Goal: Task Accomplishment & Management: Use online tool/utility

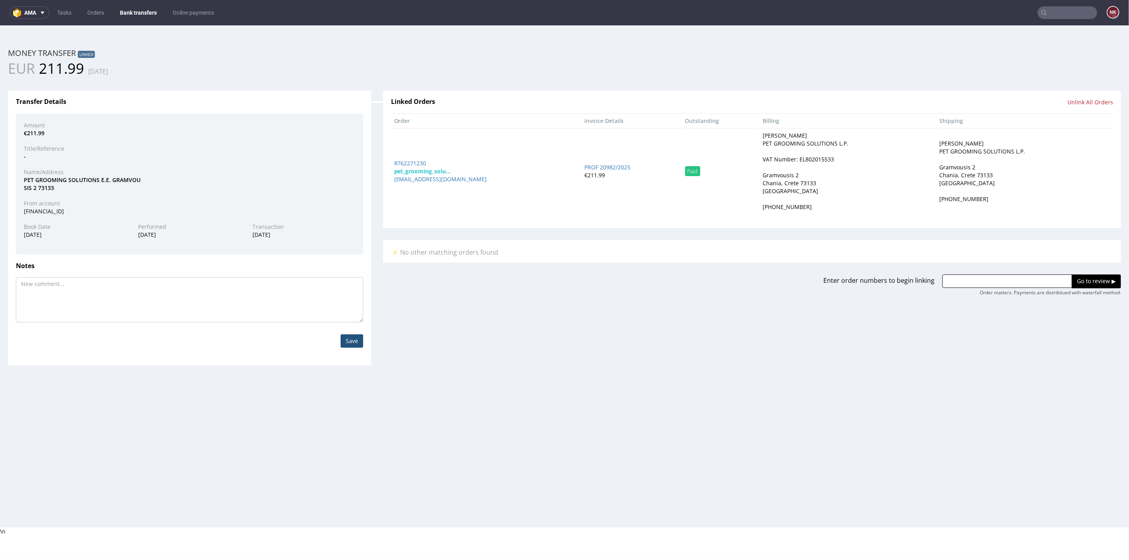
scroll to position [2, 0]
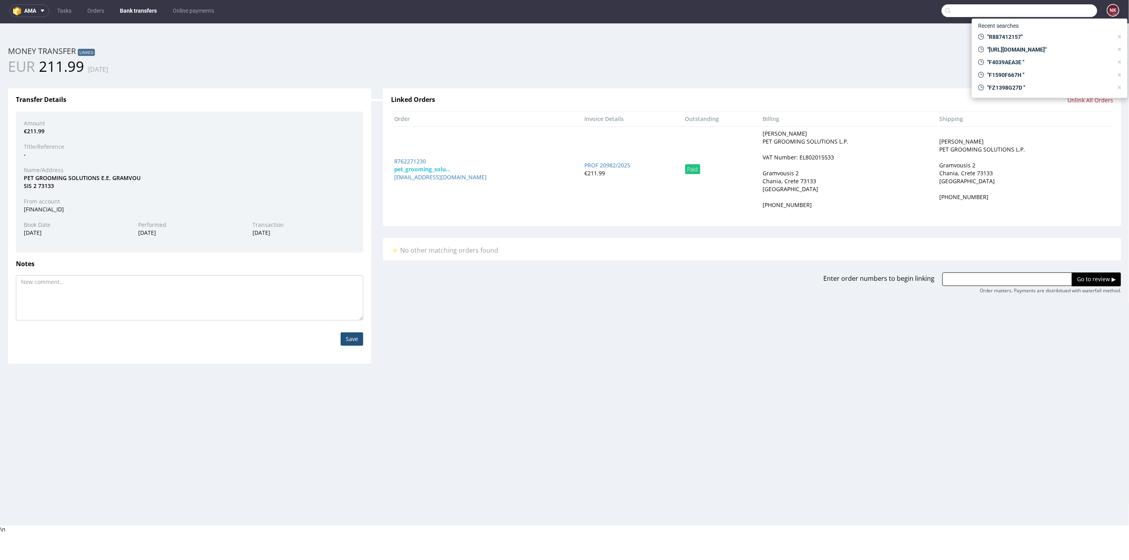
click at [1077, 12] on input "text" at bounding box center [1019, 10] width 156 height 13
paste input "InPost Locker Italia srl"
type input "InPost Locker Italia srl"
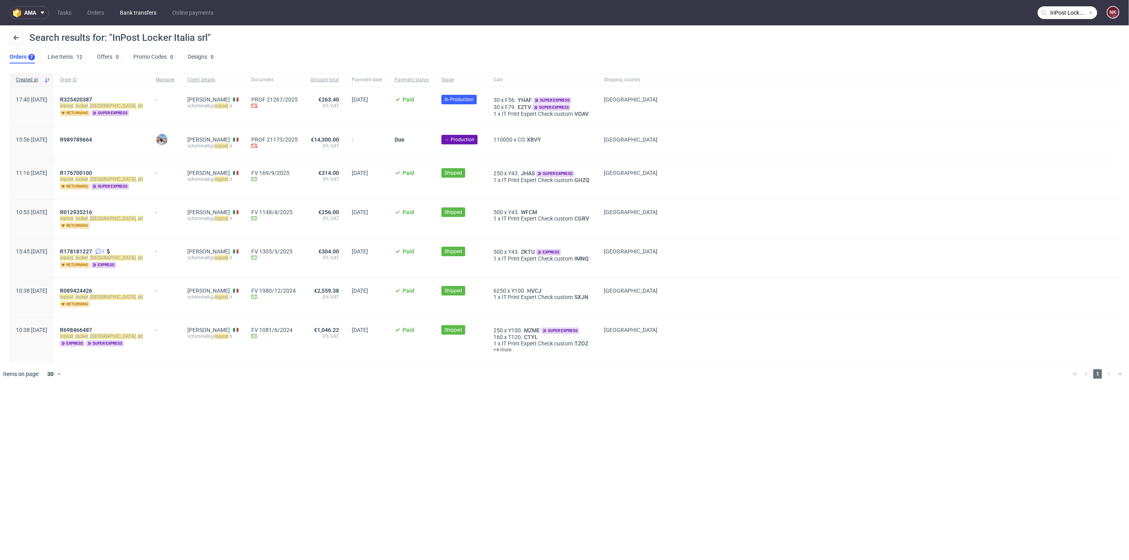
click at [131, 13] on link "Bank transfers" at bounding box center [138, 12] width 46 height 13
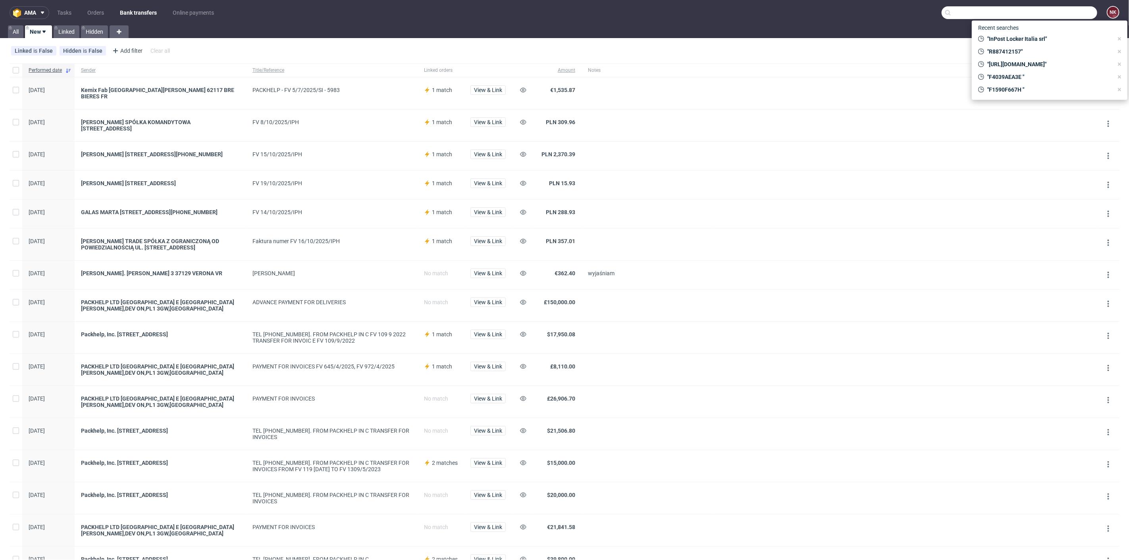
click at [1065, 9] on input "text" at bounding box center [1019, 12] width 156 height 13
paste input "R176700100"
type input "R176700100"
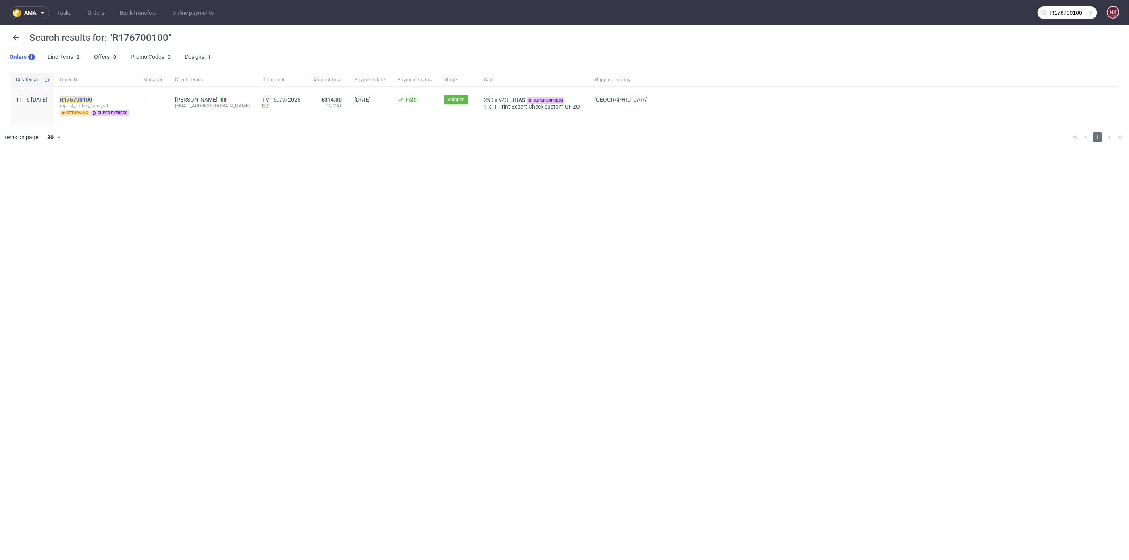
click at [92, 98] on mark "R176700100" at bounding box center [76, 99] width 32 height 6
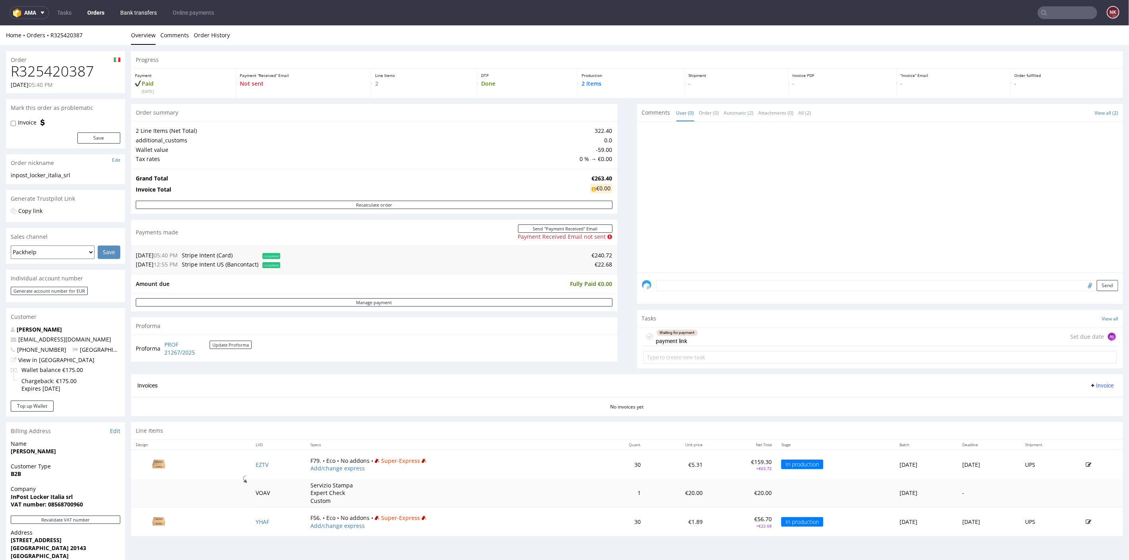
click at [144, 8] on link "Bank transfers" at bounding box center [138, 12] width 46 height 13
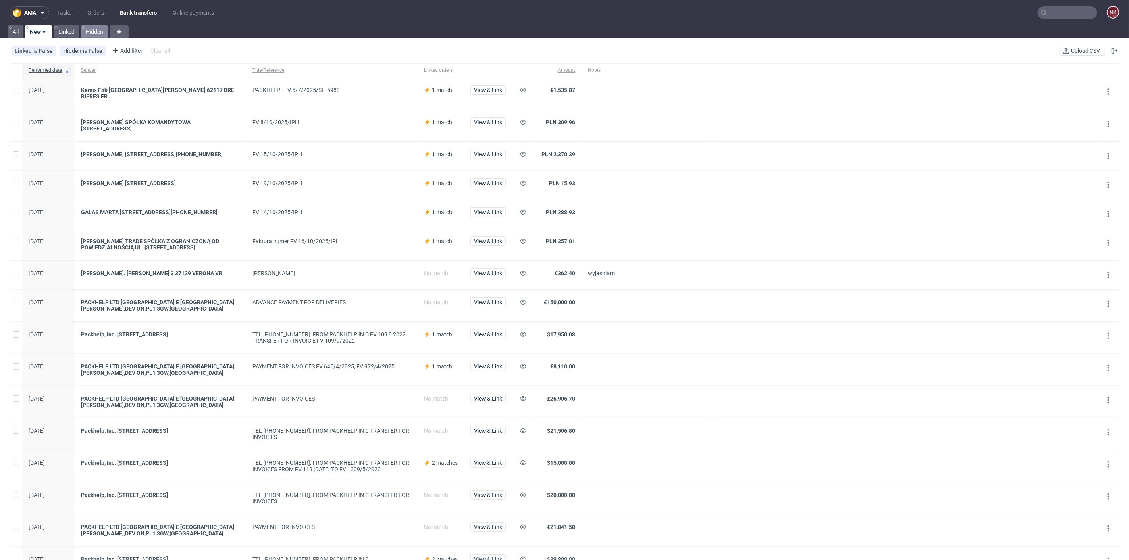
click at [84, 26] on icon at bounding box center [83, 28] width 3 height 6
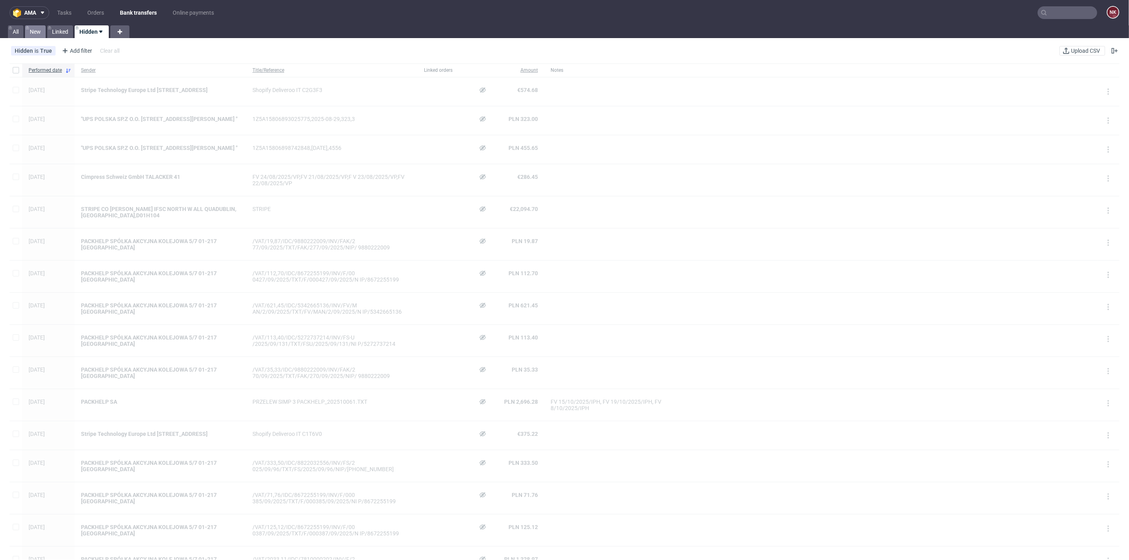
click at [40, 28] on link "New" at bounding box center [35, 31] width 21 height 13
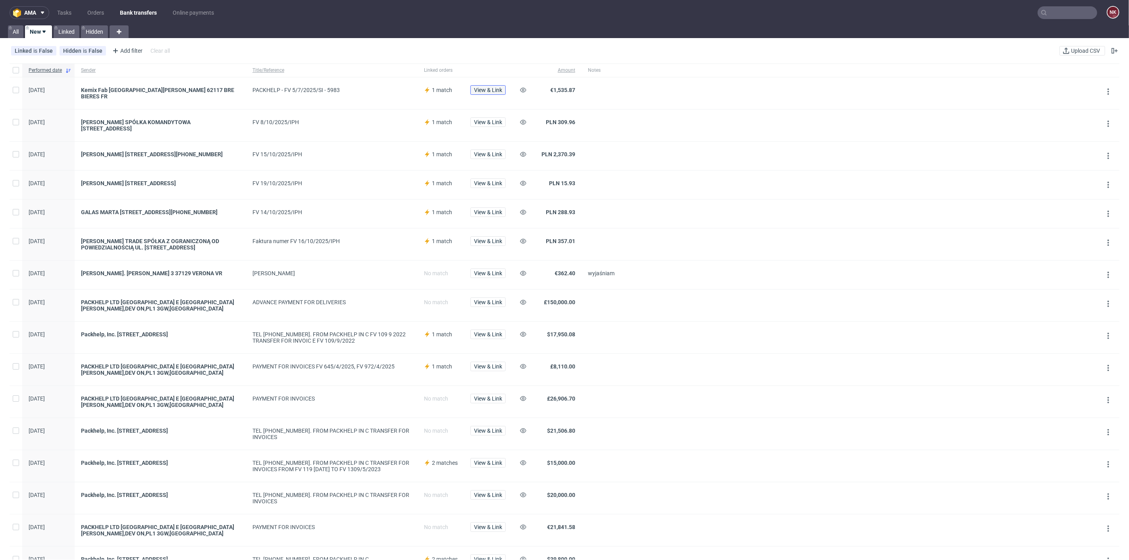
click at [489, 87] on span "View & Link" at bounding box center [488, 90] width 28 height 6
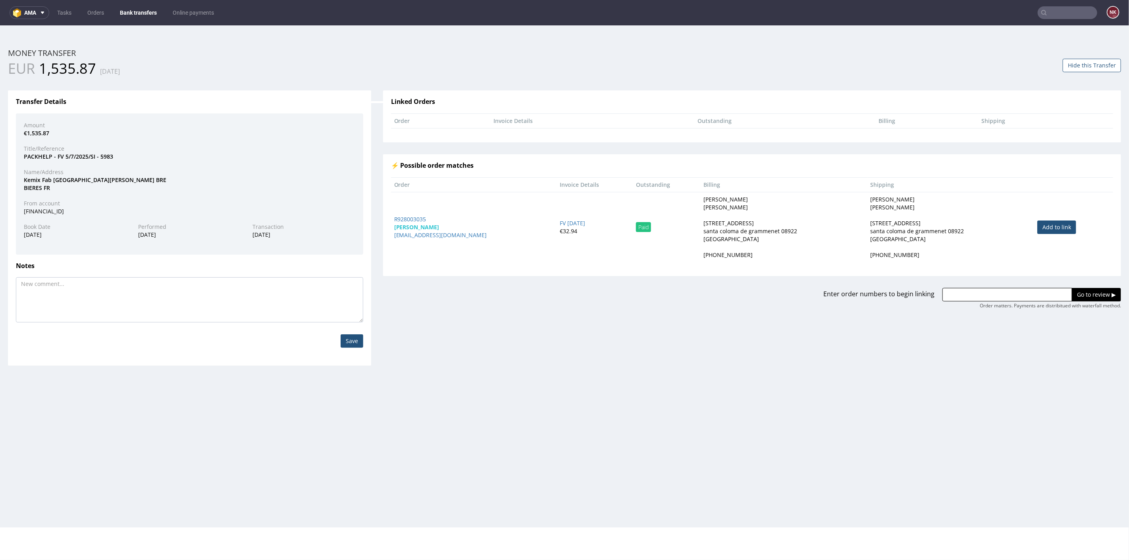
click at [956, 285] on div "Enter order numbers to begin linking Go to review ▶ Order matters. Payments are…" at bounding box center [752, 292] width 750 height 33
click at [956, 300] on div "Go to review ▶ Order matters. Payments are distribitued with waterfall method." at bounding box center [1027, 298] width 187 height 21
click at [957, 294] on input "text" at bounding box center [1007, 294] width 130 height 13
paste input "R753723688"
paste input "R168107018"
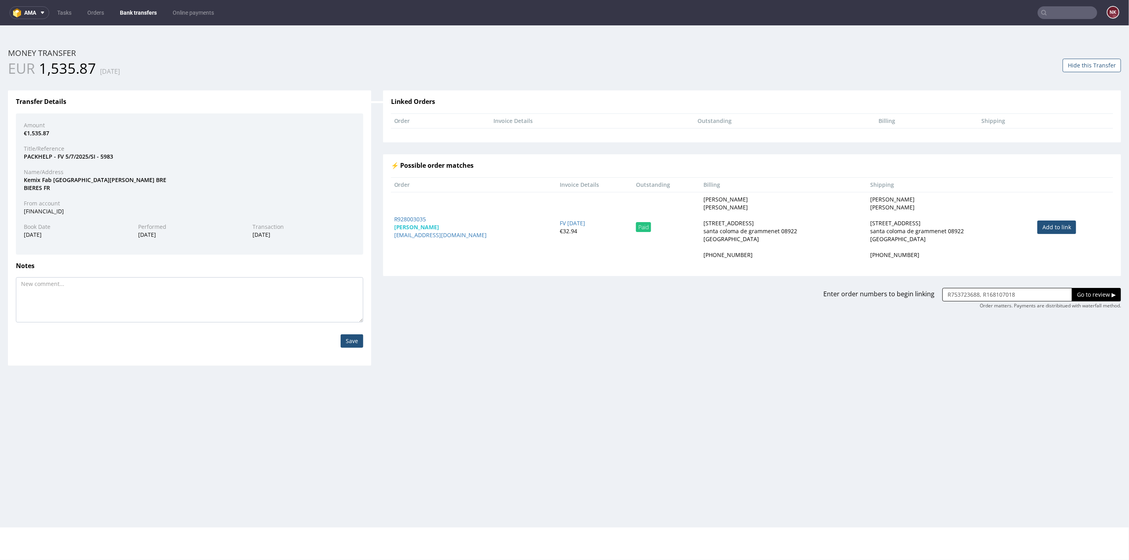
type input "R753723688, R168107018"
click at [1106, 289] on input "Go to review ▶" at bounding box center [1096, 294] width 49 height 13
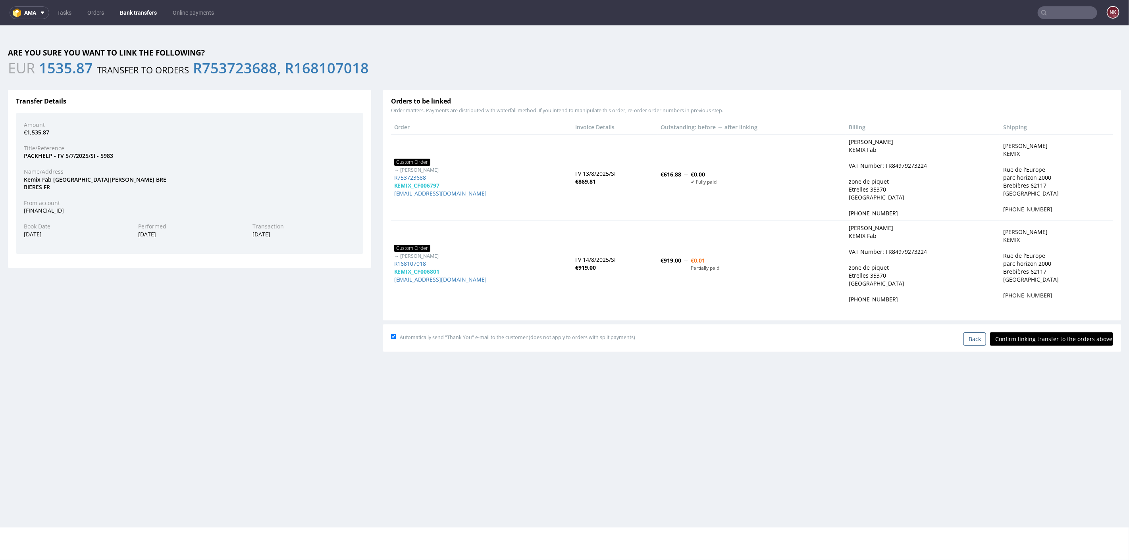
click at [1044, 344] on input "Confirm linking transfer to the orders above" at bounding box center [1051, 338] width 123 height 13
type input "In progress..."
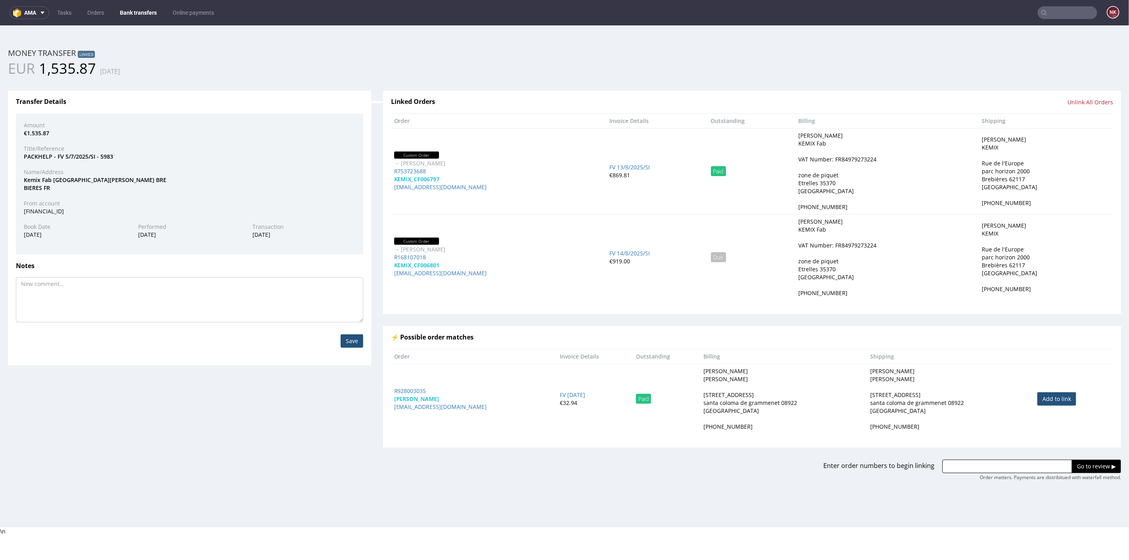
click at [135, 21] on nav "ama Tasks Orders Bank transfers Online payments NK" at bounding box center [564, 12] width 1129 height 25
click at [150, 3] on nav "ama Tasks Orders Bank transfers Online payments NK" at bounding box center [564, 12] width 1129 height 25
click at [147, 15] on link "Bank transfers" at bounding box center [138, 12] width 46 height 13
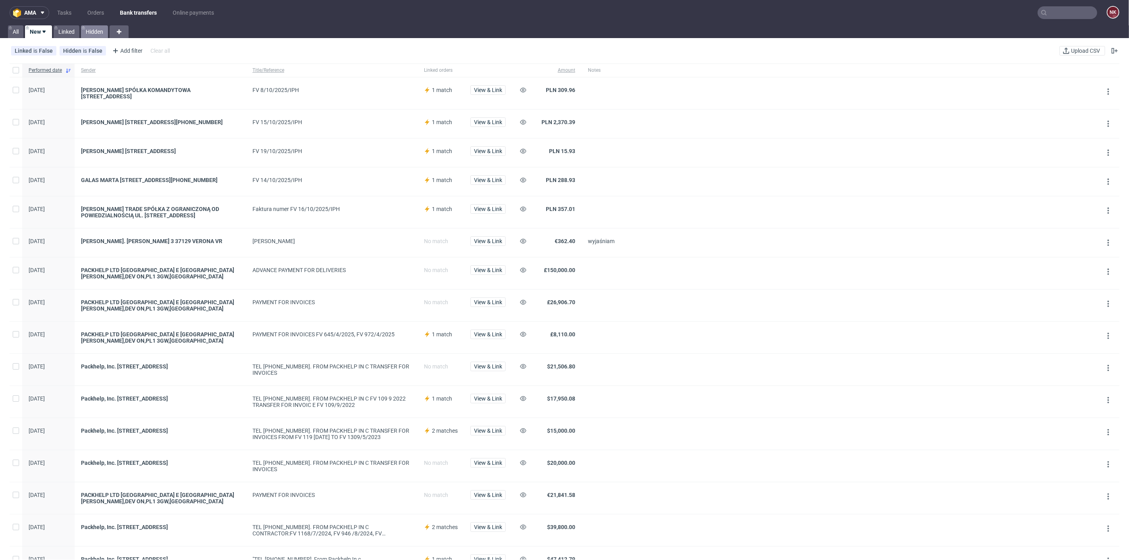
click at [98, 31] on link "Hidden" at bounding box center [94, 31] width 27 height 13
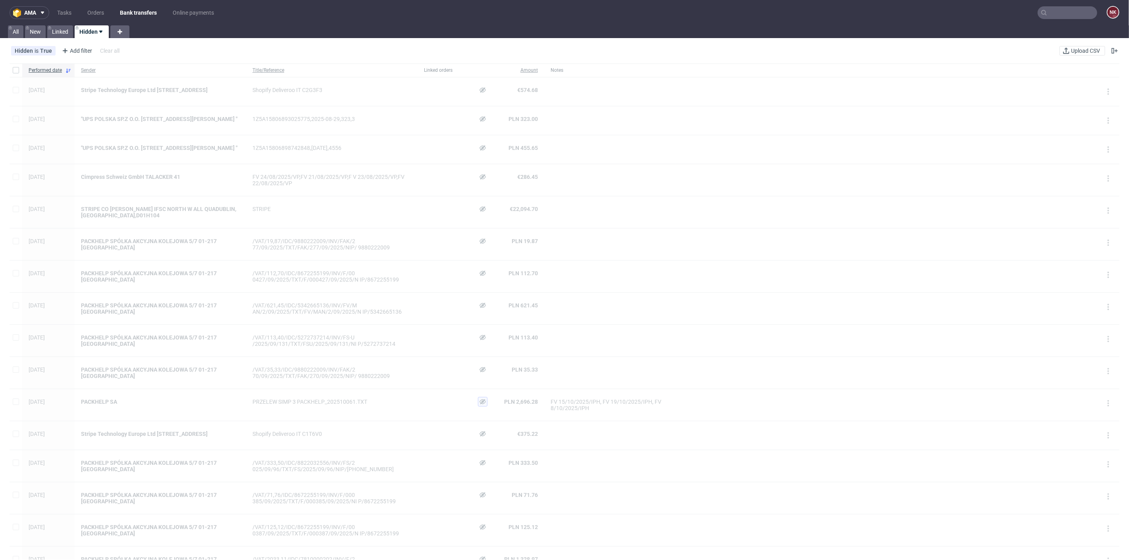
click at [481, 405] on icon at bounding box center [482, 402] width 6 height 6
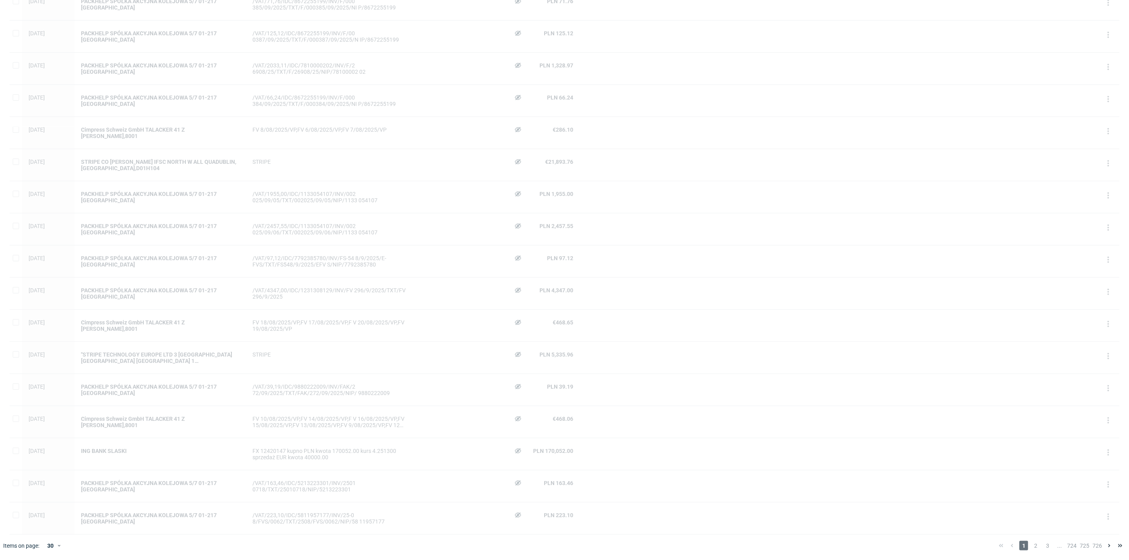
scroll to position [500, 0]
click at [1031, 548] on span "2" at bounding box center [1035, 546] width 9 height 10
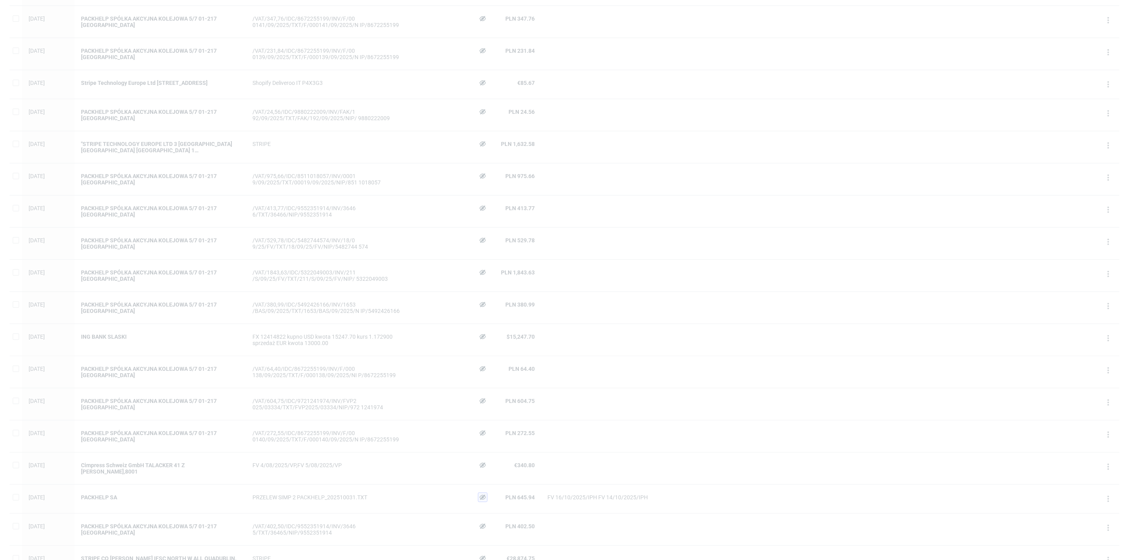
click at [481, 495] on use at bounding box center [482, 497] width 6 height 5
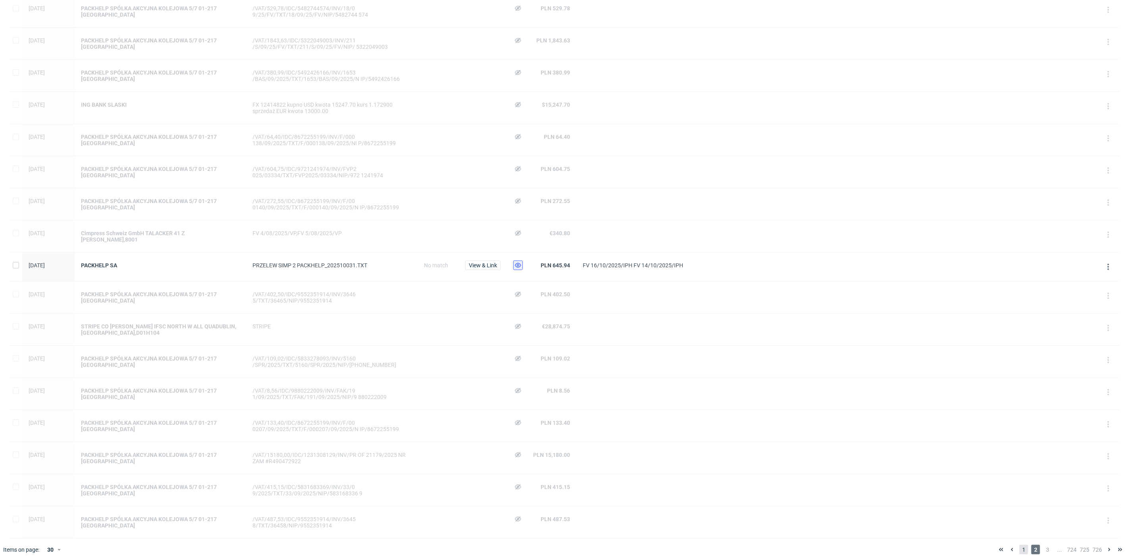
click at [1021, 545] on span "1" at bounding box center [1023, 550] width 9 height 10
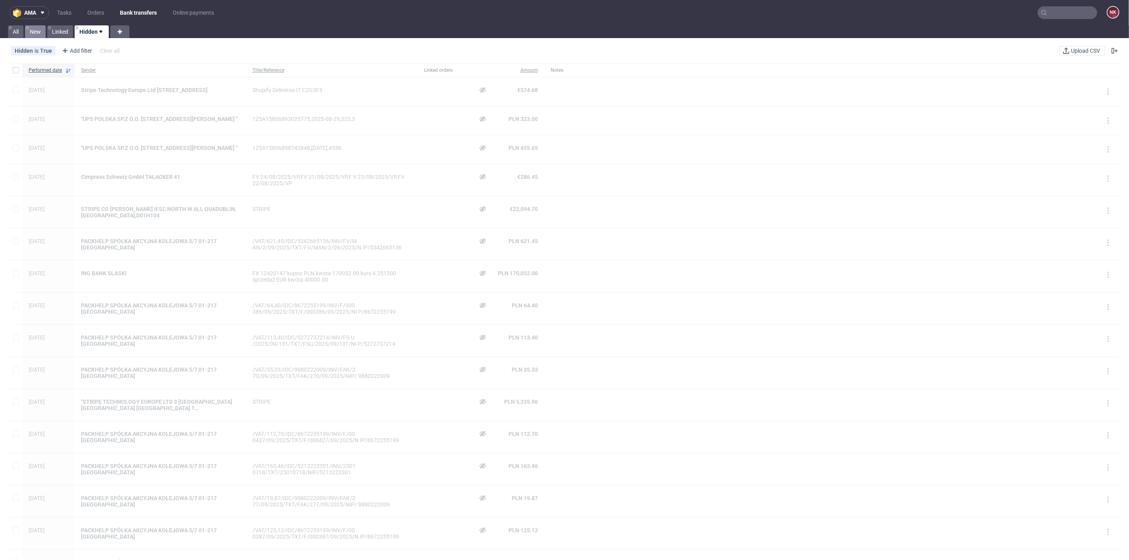
click at [42, 31] on link "New" at bounding box center [35, 31] width 21 height 13
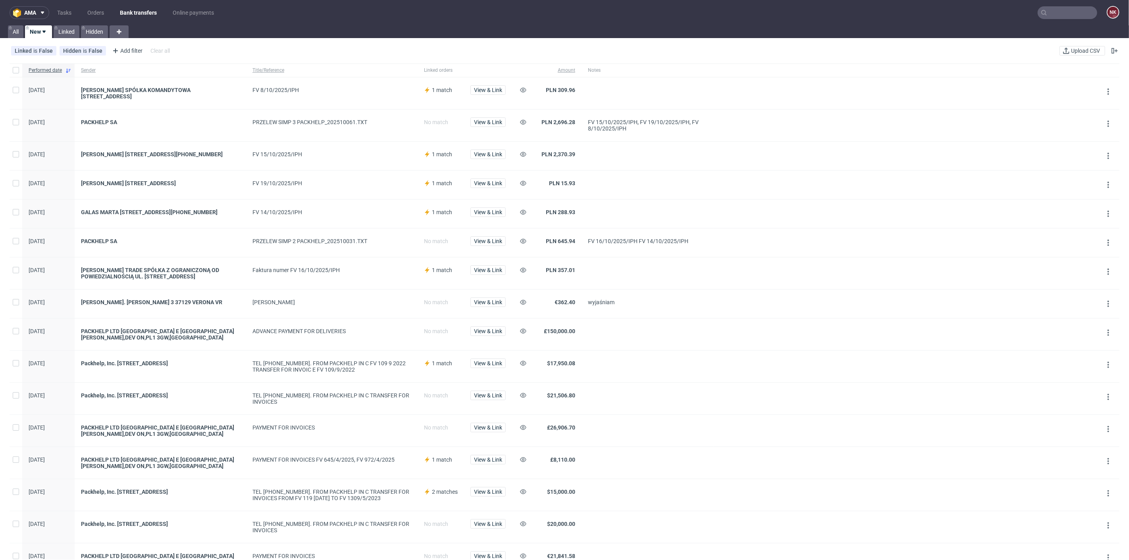
click at [383, 141] on div "PRZELEW SIMP 3 PACKHELP_202510061.TXT" at bounding box center [331, 126] width 171 height 32
click at [652, 219] on span at bounding box center [647, 214] width 119 height 10
click at [347, 78] on div "FV 8/10/2025/IPH" at bounding box center [331, 93] width 171 height 32
drag, startPoint x: 254, startPoint y: 244, endPoint x: 386, endPoint y: 238, distance: 131.5
click at [386, 238] on div "PRZELEW SIMP 2 PACKHELP_202510031.TXT" at bounding box center [331, 243] width 171 height 29
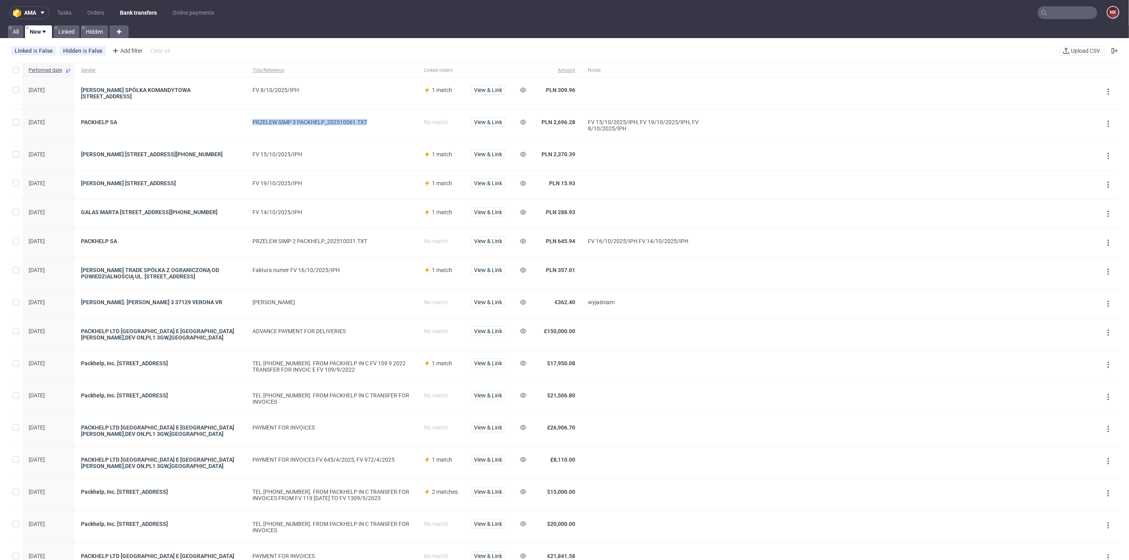
drag, startPoint x: 252, startPoint y: 120, endPoint x: 410, endPoint y: 119, distance: 158.0
click at [410, 119] on div "PRZELEW SIMP 3 PACKHELP_202510061.TXT" at bounding box center [331, 122] width 159 height 6
click at [381, 121] on div "PRZELEW SIMP 3 PACKHELP_202510061.TXT" at bounding box center [331, 122] width 159 height 6
drag, startPoint x: 589, startPoint y: 242, endPoint x: 689, endPoint y: 241, distance: 99.6
click at [689, 241] on div "FV 16/10/2025/IPH FV 14/10/2025/IPH" at bounding box center [647, 241] width 119 height 6
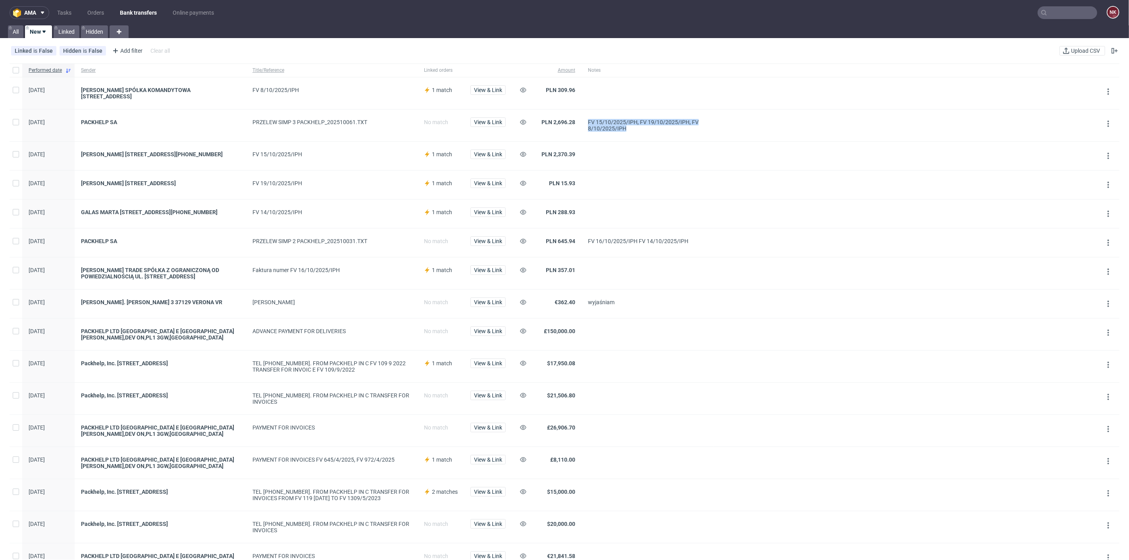
drag, startPoint x: 587, startPoint y: 121, endPoint x: 636, endPoint y: 133, distance: 49.8
click at [636, 133] on div "FV 15/10/2025/IPH, FV 19/10/2025/IPH, FV 8/10/2025/IPH" at bounding box center [647, 126] width 132 height 32
click at [367, 148] on div "FV 15/10/2025/IPH" at bounding box center [331, 156] width 171 height 29
drag, startPoint x: 368, startPoint y: 243, endPoint x: 248, endPoint y: 243, distance: 120.3
click at [233, 255] on div "[DATE] PACKHELP SA PRZELEW SIMP 2 PACKHELP_202510031.TXT No match View & Link P…" at bounding box center [565, 243] width 1110 height 29
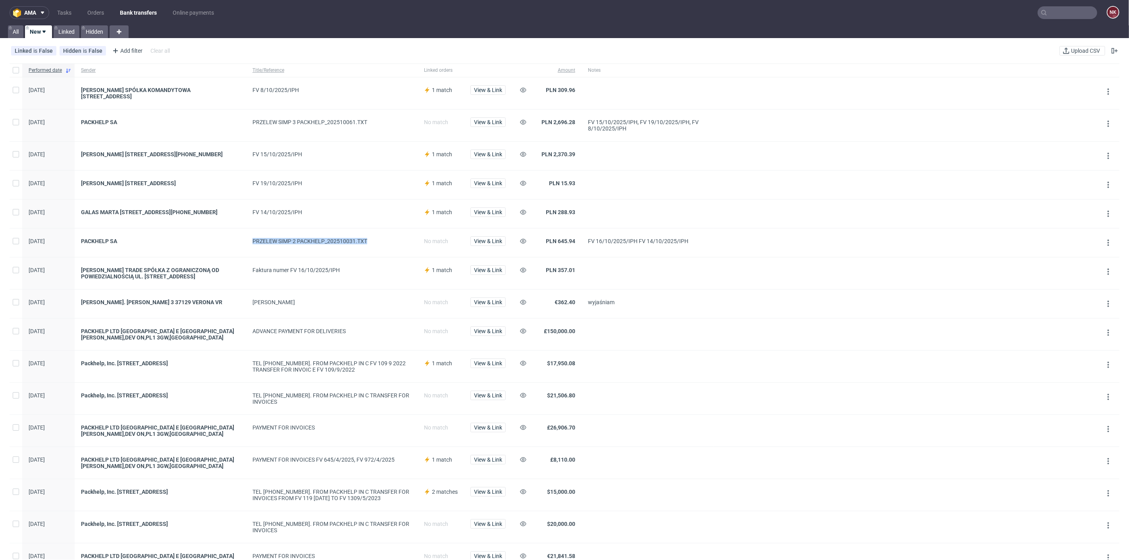
click at [379, 242] on div "PRZELEW SIMP 2 PACKHELP_202510031.TXT" at bounding box center [331, 241] width 159 height 6
drag, startPoint x: 589, startPoint y: 242, endPoint x: 701, endPoint y: 239, distance: 112.0
click at [701, 239] on div "FV 16/10/2025/IPH FV 14/10/2025/IPH" at bounding box center [647, 243] width 132 height 29
click at [716, 246] on div at bounding box center [905, 243] width 384 height 29
drag, startPoint x: 573, startPoint y: 246, endPoint x: 539, endPoint y: 244, distance: 34.6
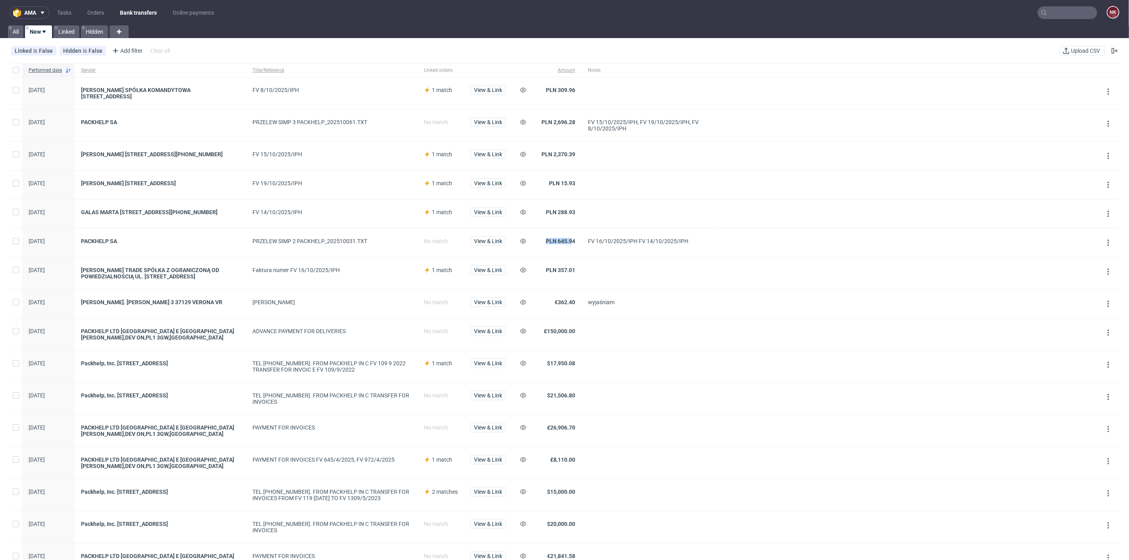
click at [539, 244] on span "PLN 645.94" at bounding box center [556, 243] width 37 height 10
drag, startPoint x: 593, startPoint y: 249, endPoint x: 545, endPoint y: 237, distance: 49.1
click at [545, 237] on div "[DATE] PACKHELP SA PRZELEW SIMP 2 PACKHELP_202510031.TXT No match View & Link P…" at bounding box center [565, 243] width 1110 height 29
drag, startPoint x: 581, startPoint y: 216, endPoint x: 526, endPoint y: 207, distance: 55.5
click at [526, 207] on div "[DATE] [PERSON_NAME] [PHONE_NUMBER] WARSZAWA FV 14/10/2025/IPH 1 match View & L…" at bounding box center [565, 214] width 1110 height 29
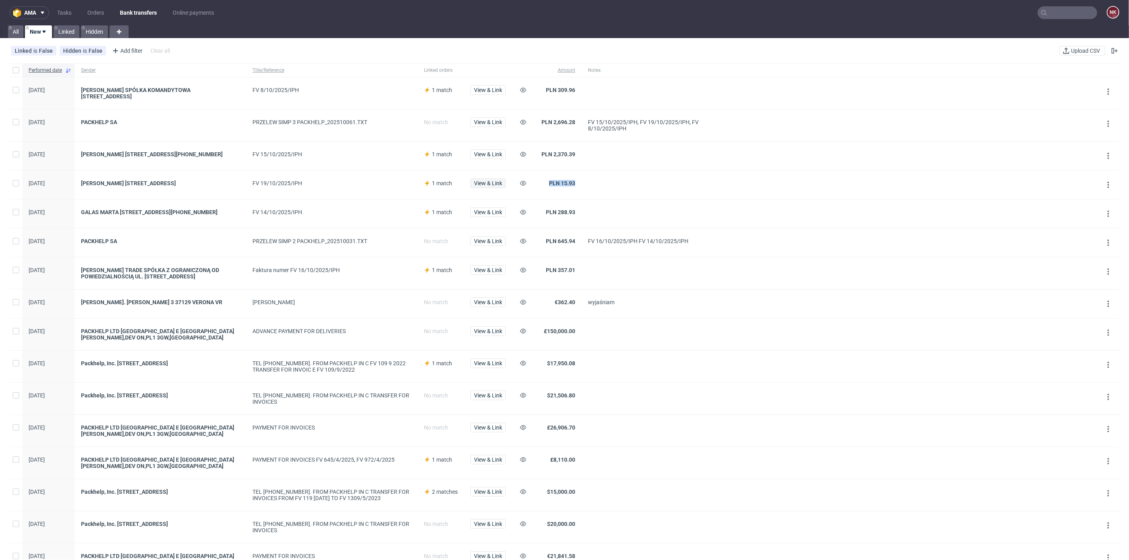
drag, startPoint x: 577, startPoint y: 182, endPoint x: 505, endPoint y: 179, distance: 72.7
click at [505, 179] on div "[DATE] [PERSON_NAME] [STREET_ADDRESS] FV 19/10/2025/IPH 1 match View & Link PLN…" at bounding box center [565, 185] width 1110 height 29
drag, startPoint x: 591, startPoint y: 150, endPoint x: 509, endPoint y: 148, distance: 81.4
click at [509, 148] on div "[DATE] [PERSON_NAME] [STREET_ADDRESS][PHONE_NUMBER] LĘDZINY FV 15/10/2025/IPH 1…" at bounding box center [565, 156] width 1110 height 29
click at [578, 118] on div "PLN 2,696.28" at bounding box center [557, 126] width 50 height 32
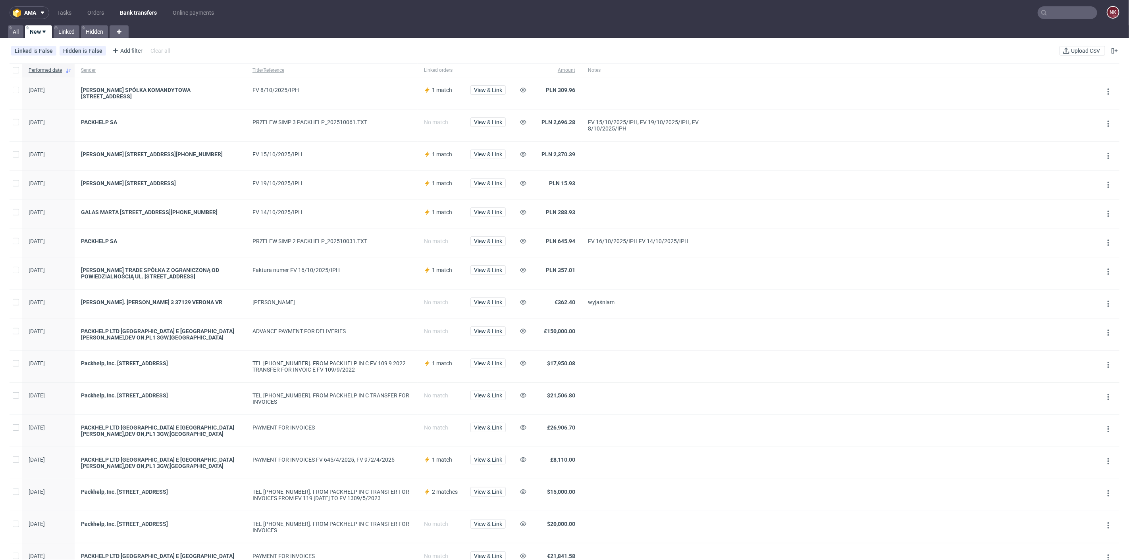
drag, startPoint x: 766, startPoint y: 185, endPoint x: 755, endPoint y: 177, distance: 14.2
click at [762, 182] on div at bounding box center [905, 185] width 384 height 29
drag, startPoint x: 584, startPoint y: 271, endPoint x: 550, endPoint y: 270, distance: 34.5
click at [550, 270] on div "[DATE] [PERSON_NAME] TRADE SPÓŁKA Z OGRANICZONĄ OD POWIEDZIALNOŚCIĄ UL. [STREET…" at bounding box center [565, 274] width 1110 height 32
click at [589, 222] on div at bounding box center [647, 214] width 132 height 29
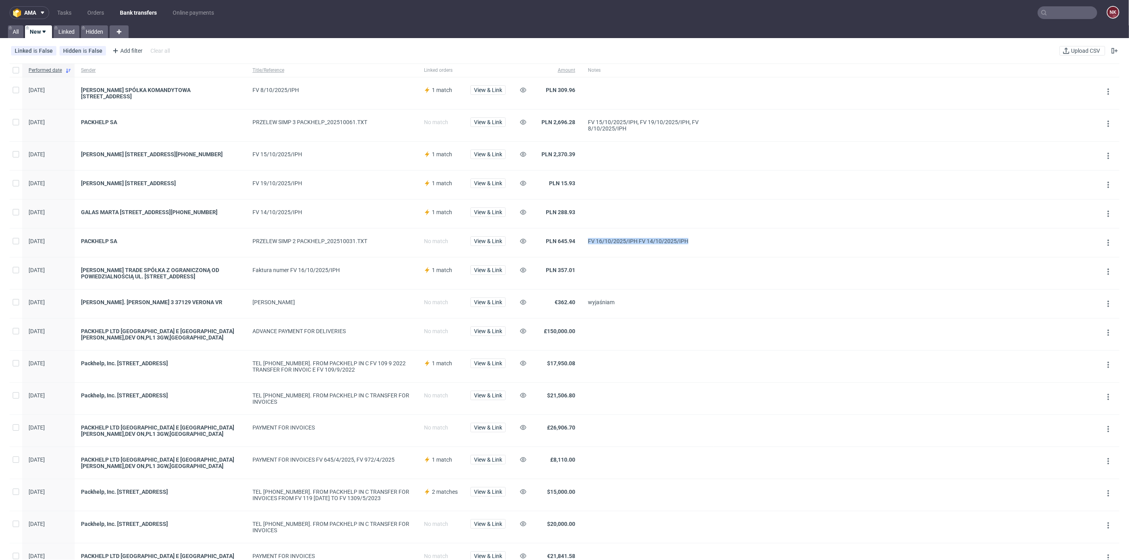
drag, startPoint x: 703, startPoint y: 247, endPoint x: 574, endPoint y: 249, distance: 129.0
click at [574, 249] on div "[DATE] PACKHELP SA PRZELEW SIMP 2 PACKHELP_202510031.TXT No match View & Link P…" at bounding box center [565, 243] width 1110 height 29
drag, startPoint x: 670, startPoint y: 132, endPoint x: 551, endPoint y: 129, distance: 119.1
click at [551, 129] on div "[DATE] PACKHELP SA PRZELEW SIMP 3 PACKHELP_202510061.TXT No match View & Link P…" at bounding box center [565, 126] width 1110 height 32
click at [673, 157] on span at bounding box center [647, 156] width 119 height 10
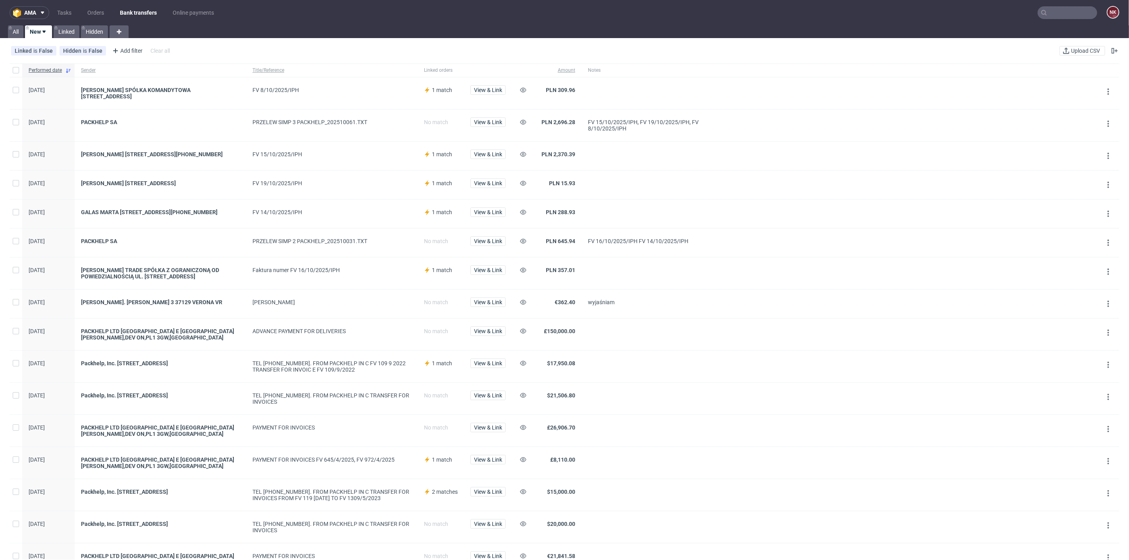
click at [1061, 16] on input "text" at bounding box center [1067, 12] width 60 height 13
paste input "R860851082"
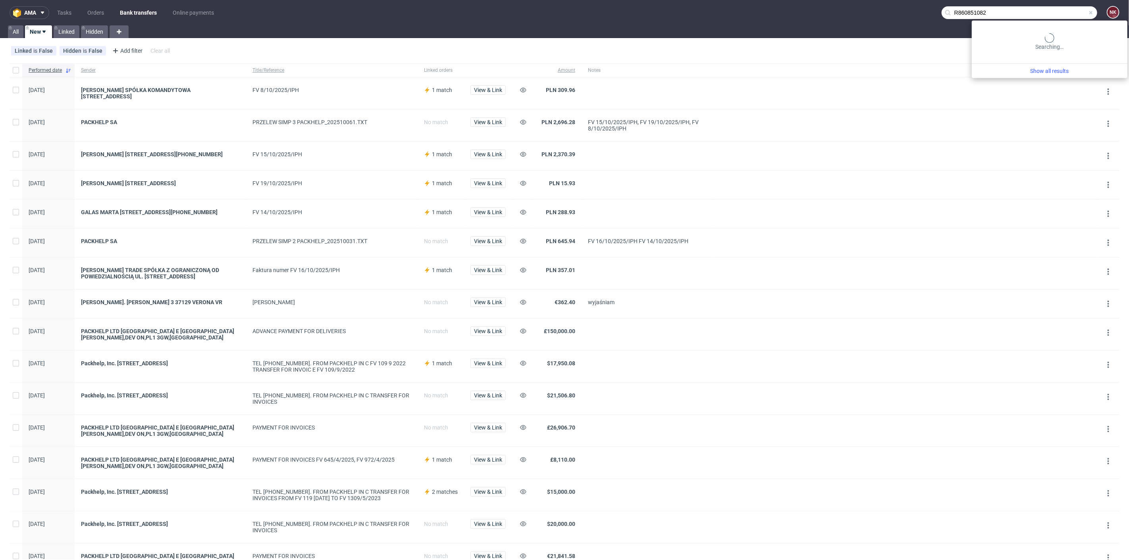
type input "R860851082"
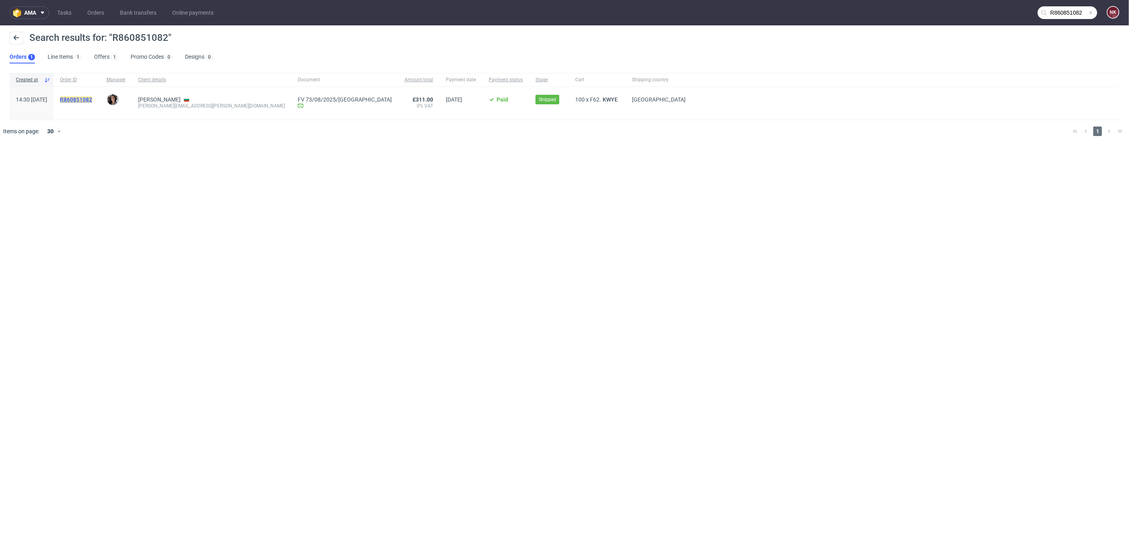
click at [92, 101] on mark "R860851082" at bounding box center [76, 99] width 32 height 6
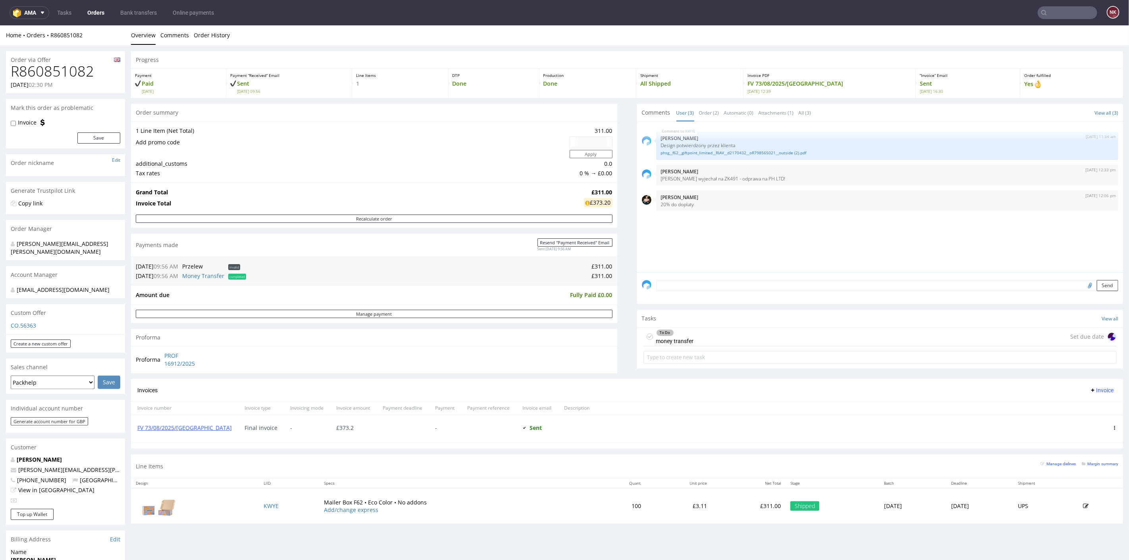
click at [626, 341] on div "Progress Payment Paid [DATE] Payment “Received” Email Sent [DATE] 09:56 Line It…" at bounding box center [627, 290] width 992 height 479
click at [615, 337] on div "Progress Payment Paid [DATE] Payment “Received” Email Sent [DATE] 09:56 Line It…" at bounding box center [627, 290] width 992 height 479
click at [616, 299] on div "Progress Payment Paid [DATE] Payment “Received” Email Sent [DATE] 09:56 Line It…" at bounding box center [627, 290] width 992 height 479
click at [613, 307] on div "Progress Payment Paid [DATE] Payment “Received” Email Sent [DATE] 09:56 Line It…" at bounding box center [627, 290] width 992 height 479
click at [616, 307] on div "Progress Payment Paid [DATE] Payment “Received” Email Sent [DATE] 09:56 Line It…" at bounding box center [627, 290] width 992 height 479
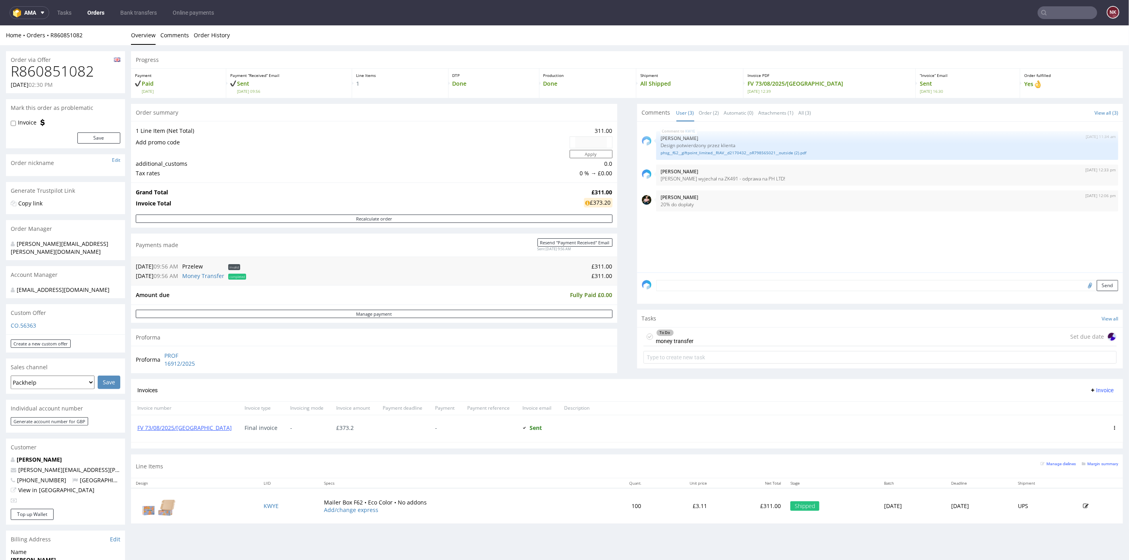
click at [619, 271] on div "Progress Payment Paid [DATE] Payment “Received” Email Sent [DATE] 09:56 Line It…" at bounding box center [627, 290] width 992 height 479
click at [613, 263] on div "Progress Payment Paid [DATE] Payment “Received” Email Sent [DATE] 09:56 Line It…" at bounding box center [627, 290] width 992 height 479
click at [616, 260] on div "Progress Payment Paid [DATE] Payment “Received” Email Sent [DATE] 09:56 Line It…" at bounding box center [627, 290] width 992 height 479
click at [618, 331] on div "Progress Payment Paid [DATE] Payment “Received” Email Sent [DATE] 09:56 Line It…" at bounding box center [627, 290] width 992 height 479
click at [616, 305] on div "Progress Payment Paid [DATE] Payment “Received” Email Sent [DATE] 09:56 Line It…" at bounding box center [627, 290] width 992 height 479
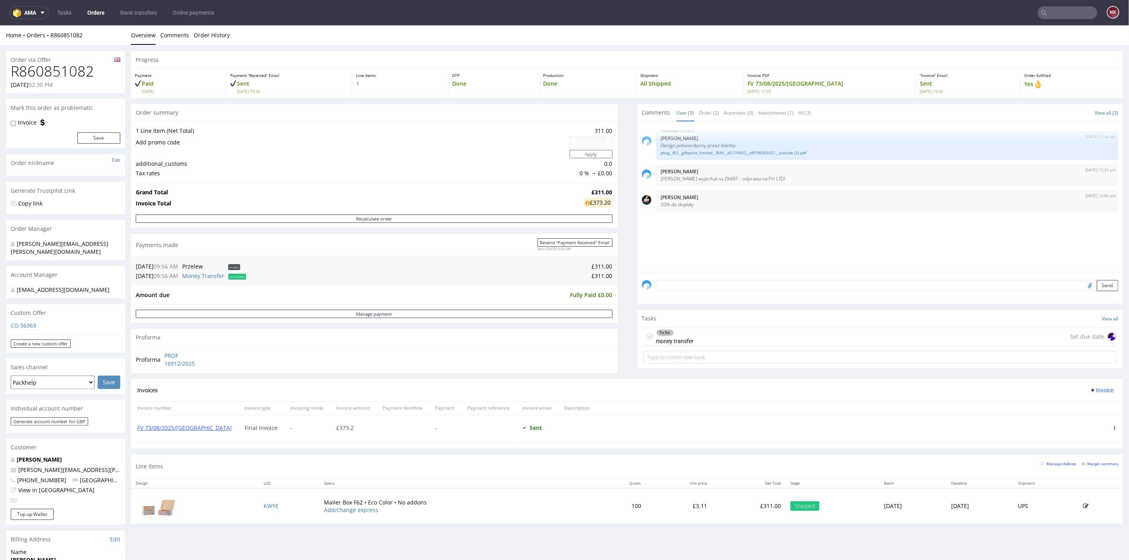
click at [616, 307] on div "Progress Payment Paid [DATE] Payment “Received” Email Sent [DATE] 09:56 Line It…" at bounding box center [627, 290] width 992 height 479
click at [616, 287] on div "Progress Payment Paid [DATE] Payment “Received” Email Sent [DATE] 09:56 Line It…" at bounding box center [627, 290] width 992 height 479
click at [616, 146] on div "Progress Payment Paid [DATE] Payment “Received” Email Sent [DATE] 09:56 Line It…" at bounding box center [627, 290] width 992 height 479
click at [616, 148] on div "Progress Payment Paid [DATE] Payment “Received” Email Sent [DATE] 09:56 Line It…" at bounding box center [627, 290] width 992 height 479
click at [616, 335] on div "Progress Payment Paid [DATE] Payment “Received” Email Sent [DATE] 09:56 Line It…" at bounding box center [627, 290] width 992 height 479
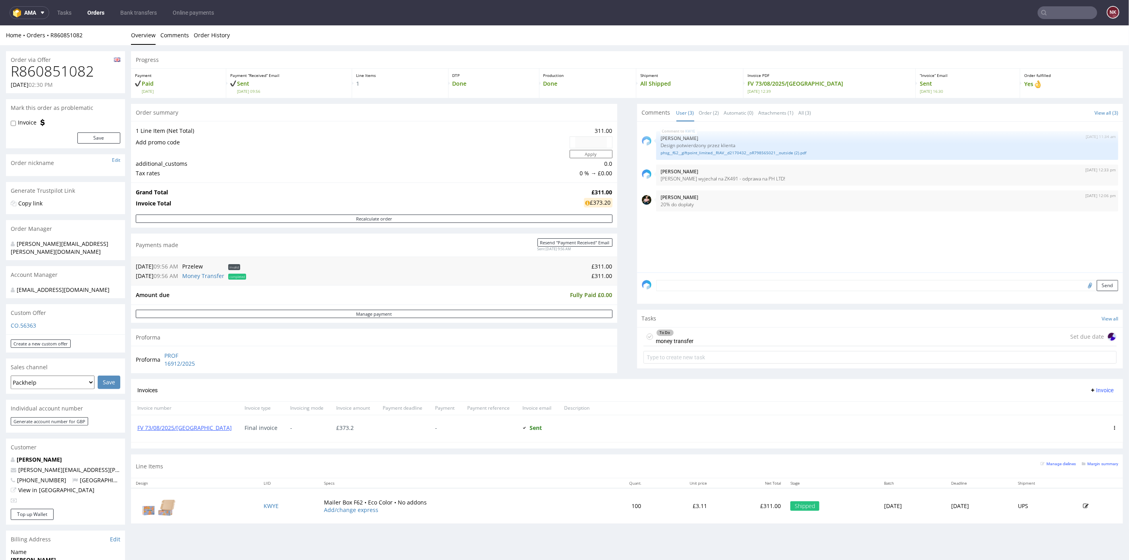
click at [616, 329] on div "Progress Payment Paid [DATE] Payment “Received” Email Sent [DATE] 09:56 Line It…" at bounding box center [627, 290] width 992 height 479
click at [616, 330] on div "Progress Payment Paid [DATE] Payment “Received” Email Sent [DATE] 09:56 Line It…" at bounding box center [627, 290] width 992 height 479
click at [128, 10] on link "Bank transfers" at bounding box center [138, 12] width 46 height 13
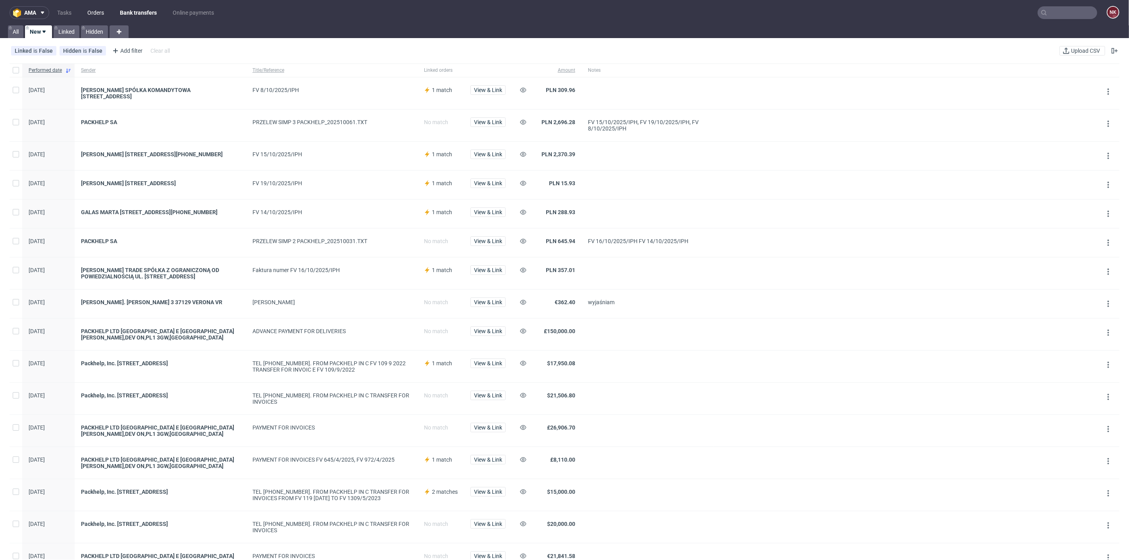
click at [87, 8] on link "Orders" at bounding box center [96, 12] width 26 height 13
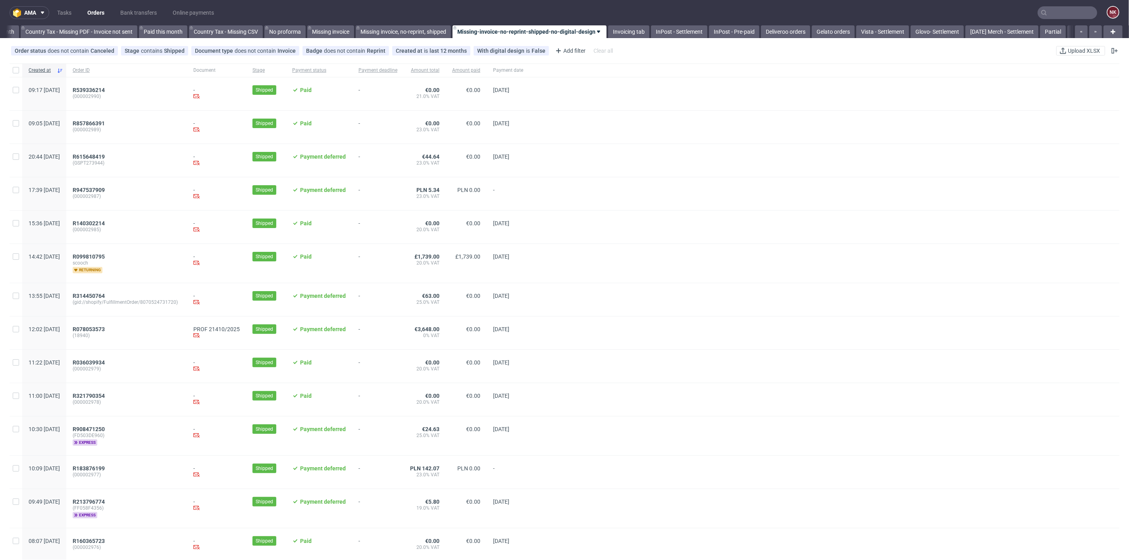
scroll to position [0, 897]
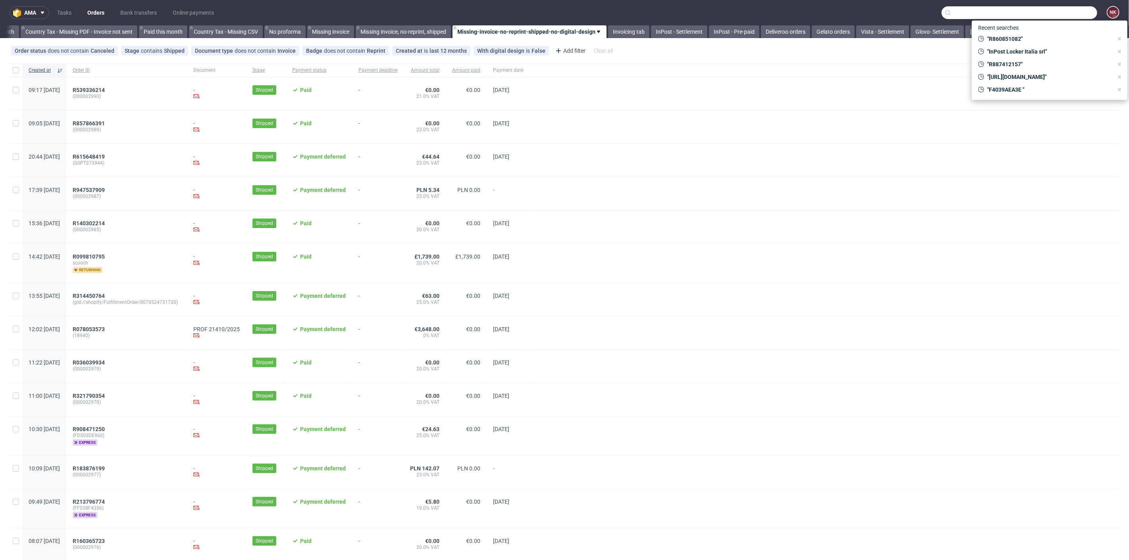
click at [1047, 12] on input "text" at bounding box center [1019, 12] width 156 height 13
paste input "FK 2/10/2025/IPH"
type input "FK 2/10/2025/IPH"
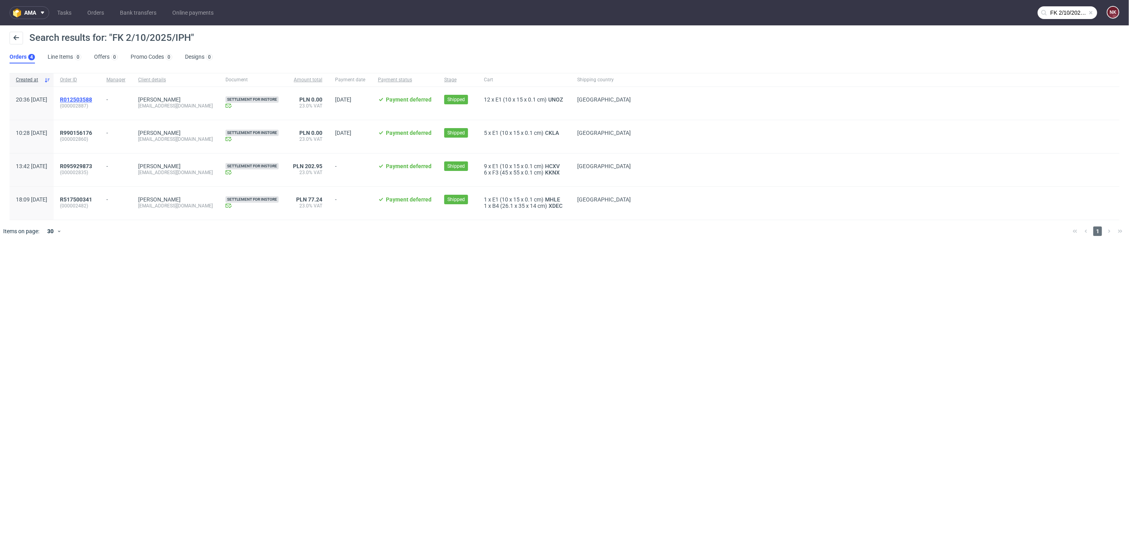
click at [92, 99] on span "R012503588" at bounding box center [76, 99] width 32 height 6
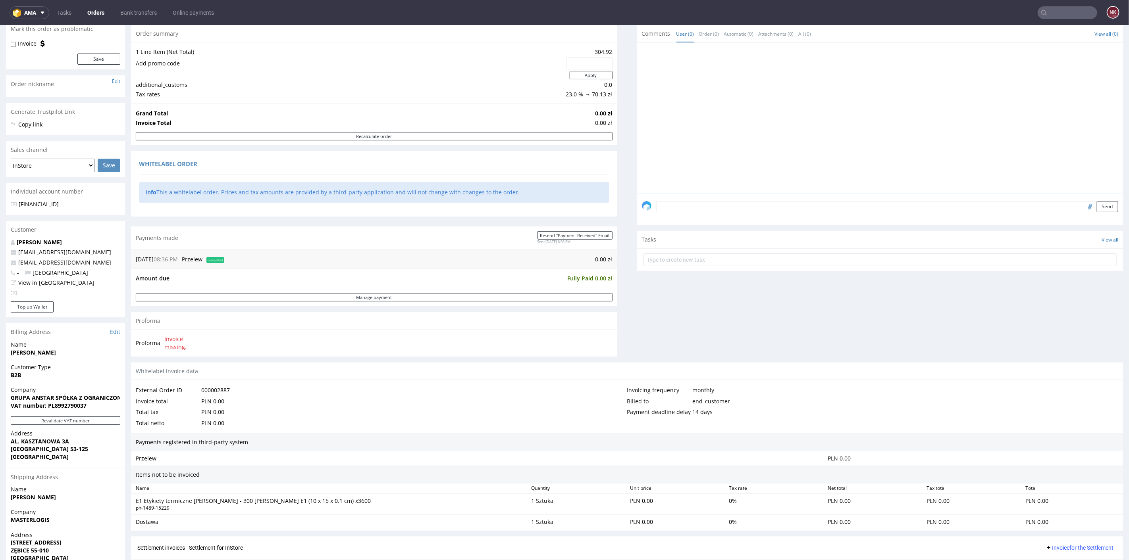
scroll to position [176, 0]
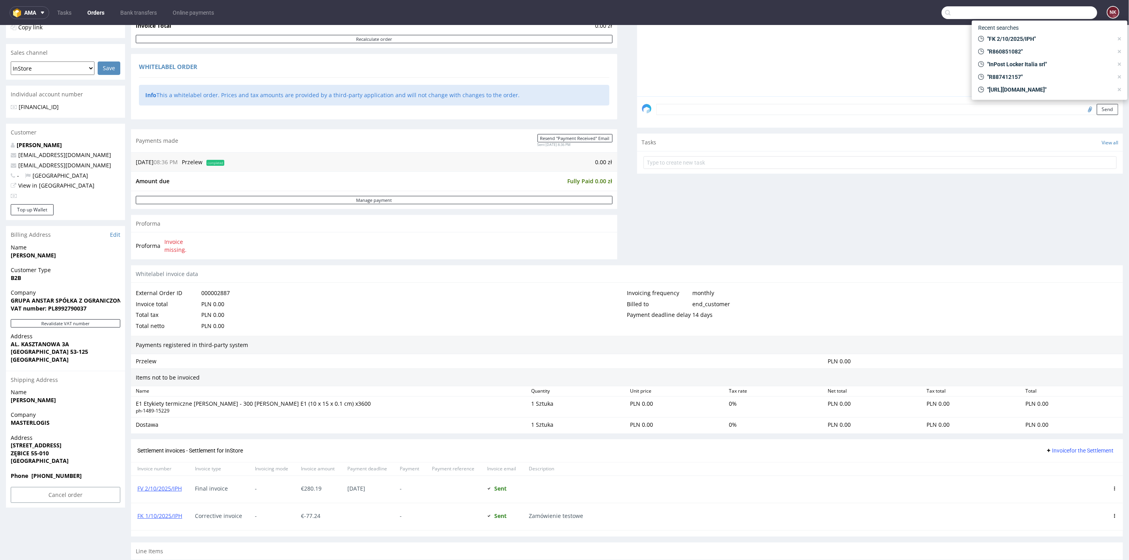
click at [1052, 10] on input "text" at bounding box center [1019, 12] width 156 height 13
paste input "FK 2/10/2025/IPH"
type input "FK 2/10/2025/IPH"
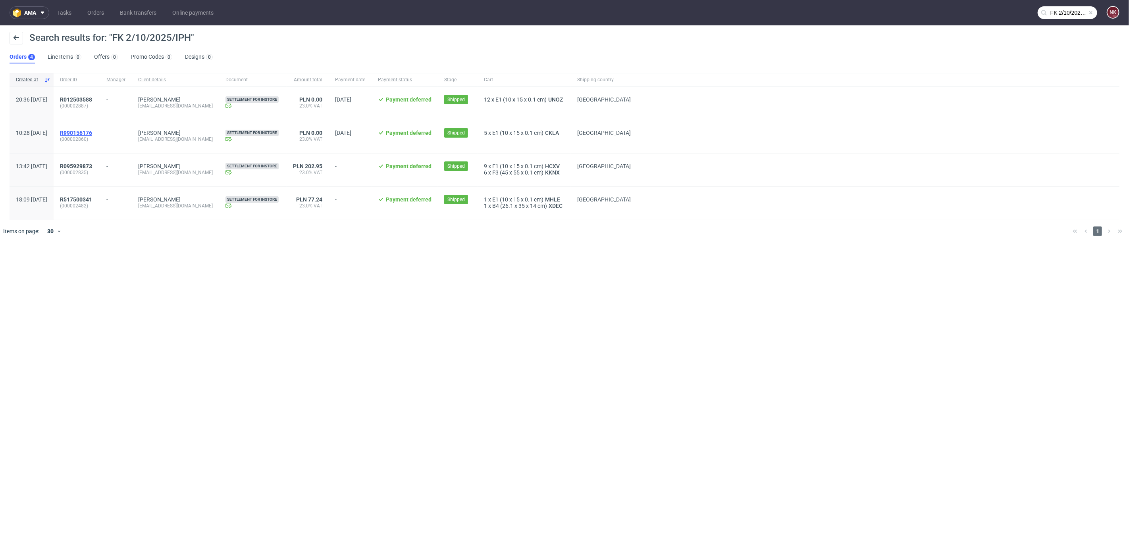
click at [92, 134] on span "R990156176" at bounding box center [76, 133] width 32 height 6
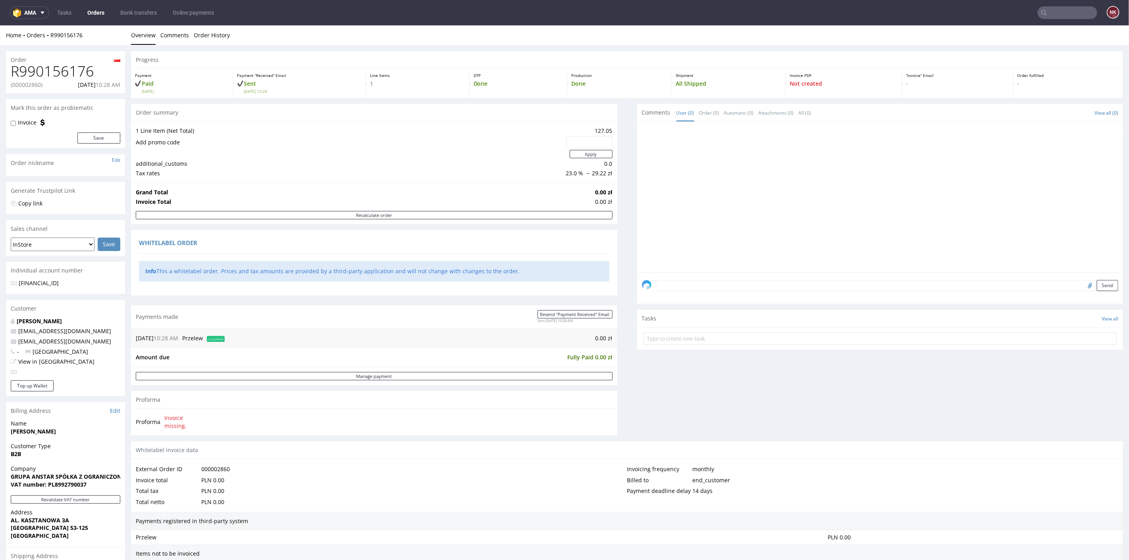
scroll to position [176, 0]
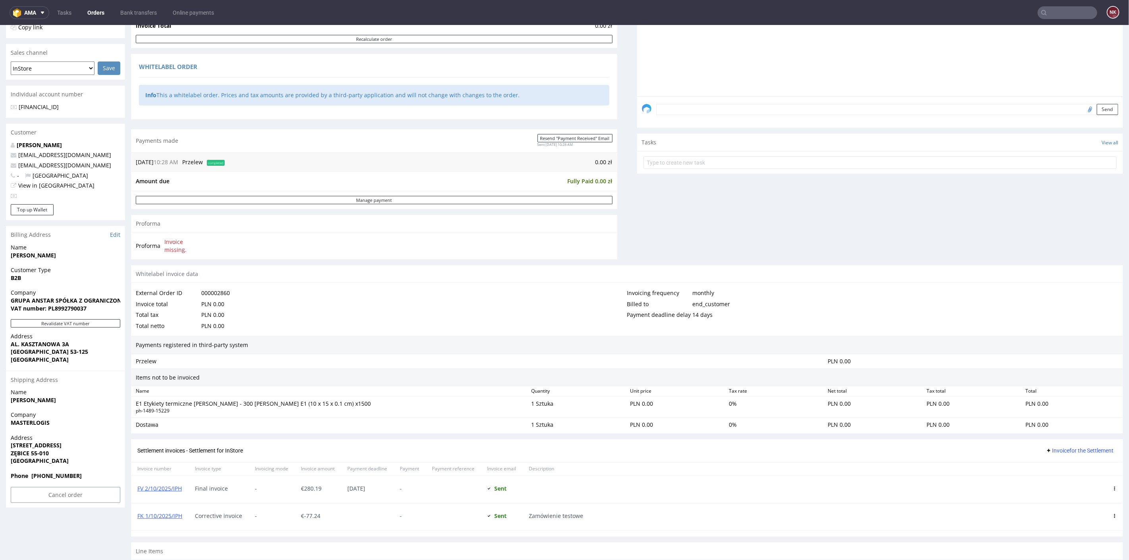
click at [1058, 6] on input "text" at bounding box center [1067, 12] width 60 height 13
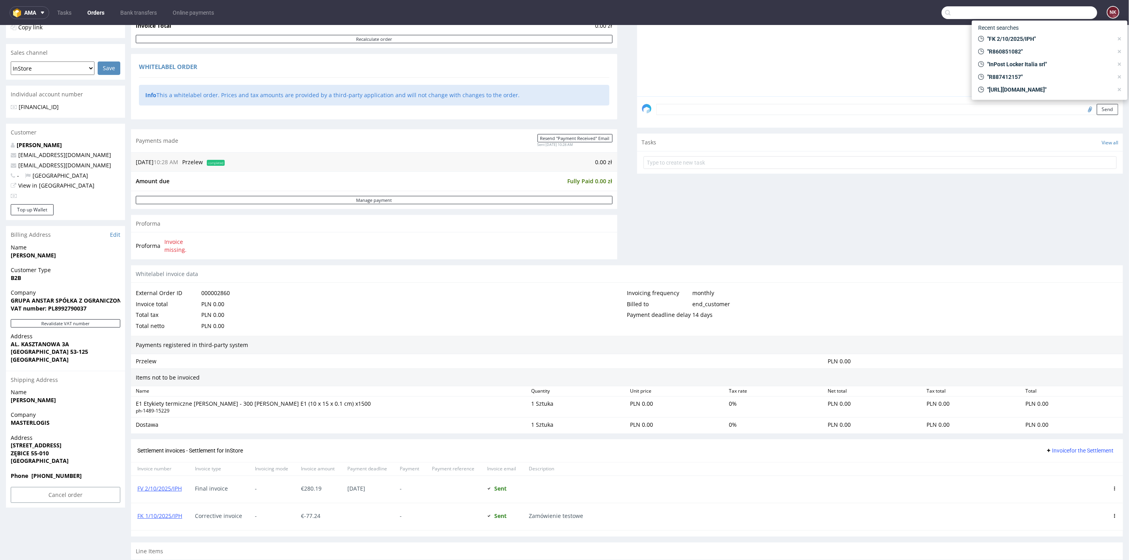
paste input "FV 3/10/2025/IPH"
type input "FV 3/10/2025/IPH"
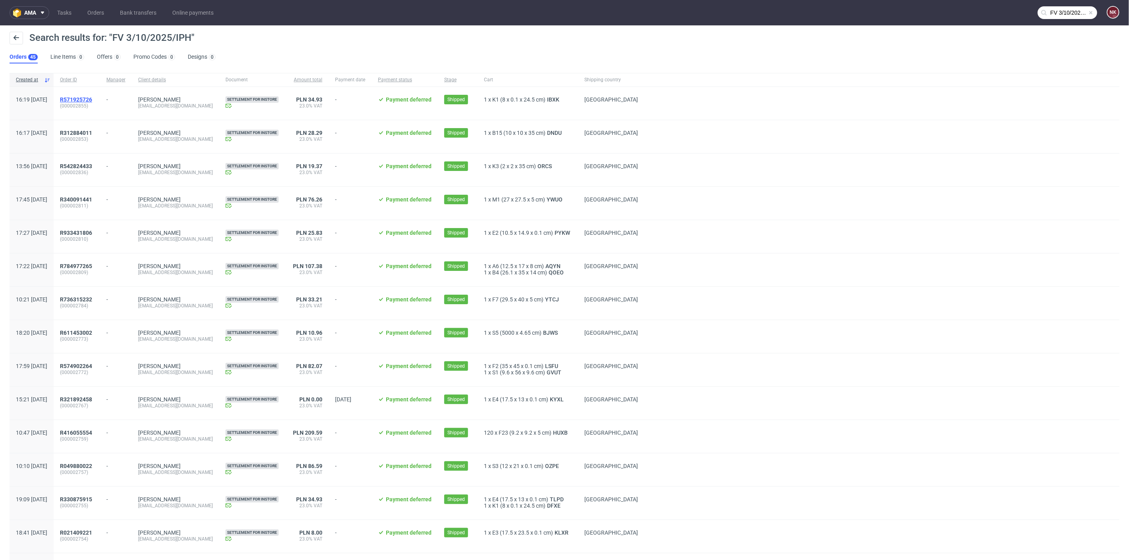
click at [92, 96] on span "R571925726" at bounding box center [76, 99] width 32 height 6
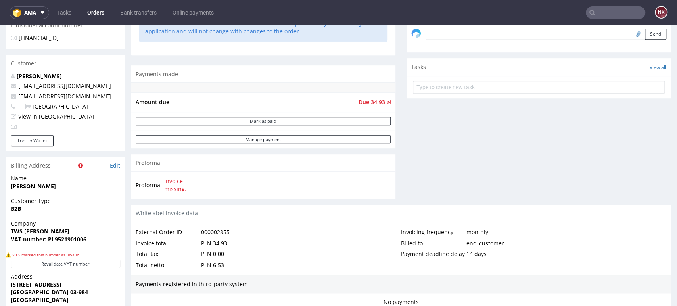
scroll to position [267, 0]
click at [621, 160] on div "Comments User (0) Order (0) Automatic (0) Attachments (0) All (0) View all (0) …" at bounding box center [539, 28] width 265 height 352
click at [393, 132] on div "Progress Payment Payment deferred Payment “Received” Email - Line Items 1 DTP -…" at bounding box center [401, 188] width 541 height 764
click at [394, 139] on div "Progress Payment Payment deferred Payment “Received” Email - Line Items 1 DTP -…" at bounding box center [401, 188] width 541 height 764
click at [393, 135] on div "Progress Payment Payment deferred Payment “Received” Email - Line Items 1 DTP -…" at bounding box center [401, 188] width 541 height 764
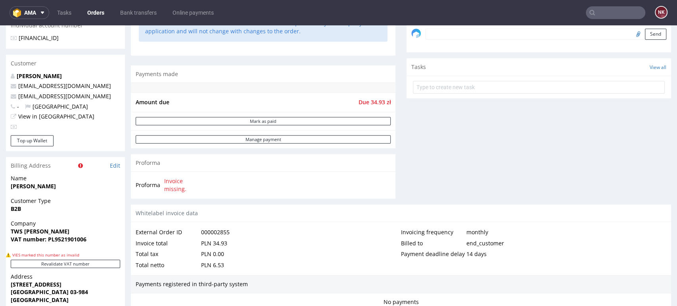
click at [407, 166] on div "Comments User (0) Order (0) Automatic (0) Attachments (0) All (0) View all (0) …" at bounding box center [539, 28] width 265 height 352
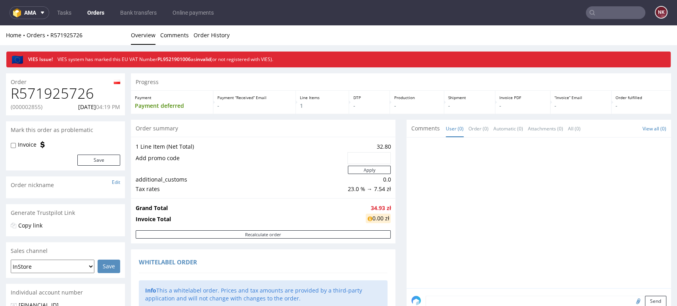
click at [638, 100] on p "Order fulfilled" at bounding box center [642, 98] width 52 height 6
click at [137, 9] on link "Bank transfers" at bounding box center [138, 12] width 46 height 13
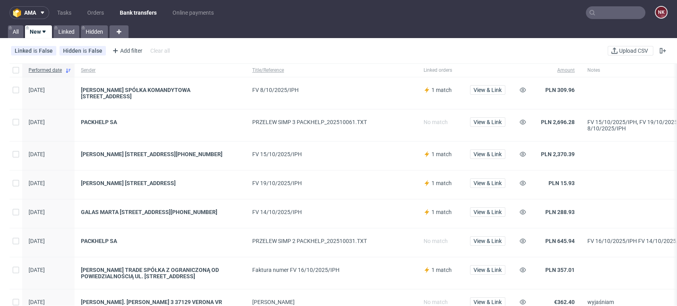
click at [621, 210] on div at bounding box center [647, 214] width 132 height 29
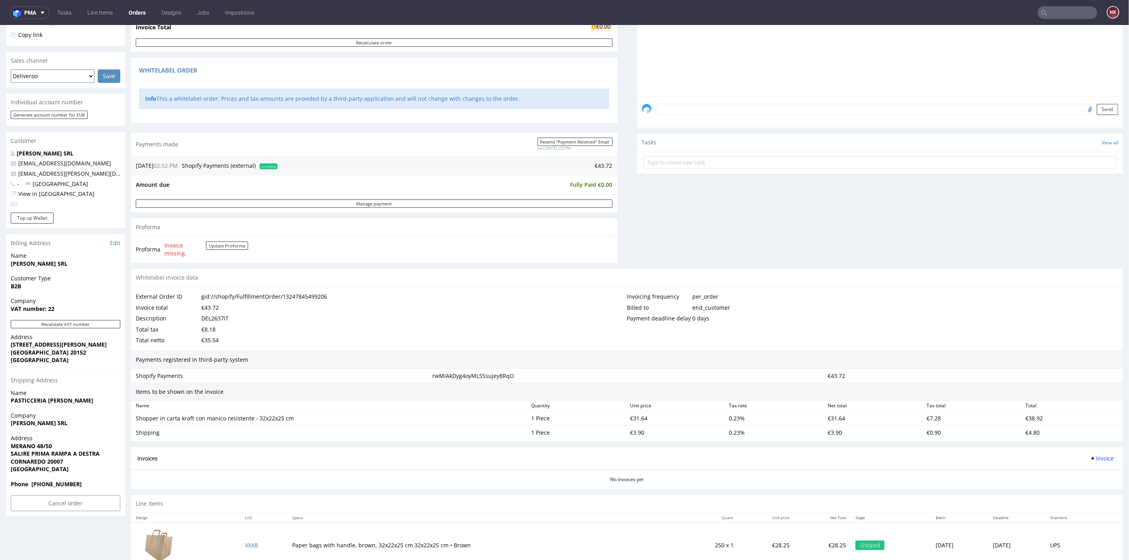
scroll to position [197, 0]
